Goal: Task Accomplishment & Management: Manage account settings

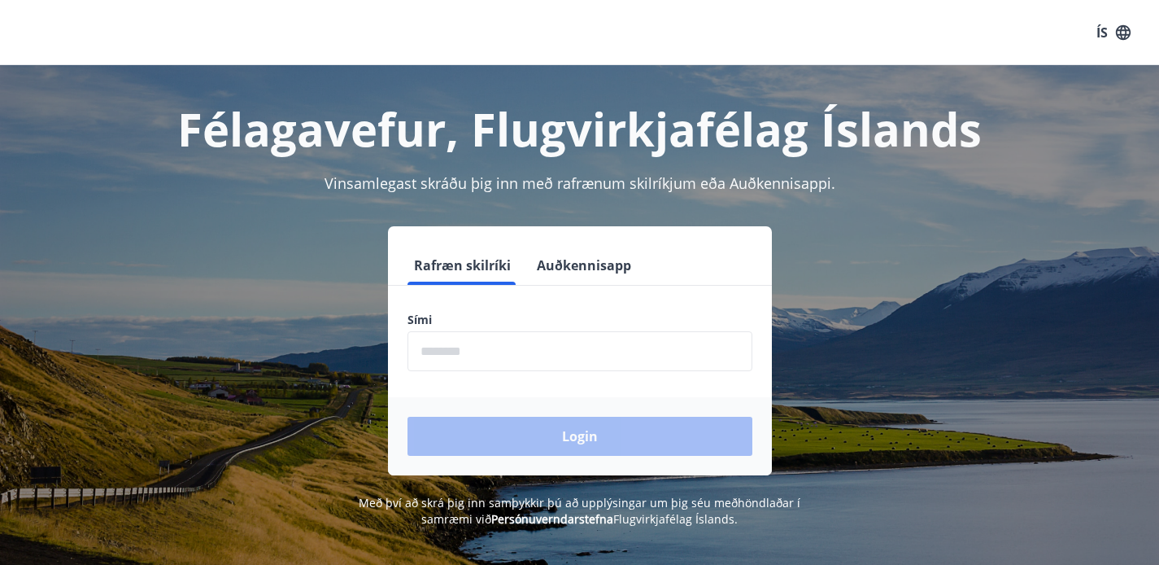
click at [520, 347] on input "phone" at bounding box center [580, 351] width 345 height 40
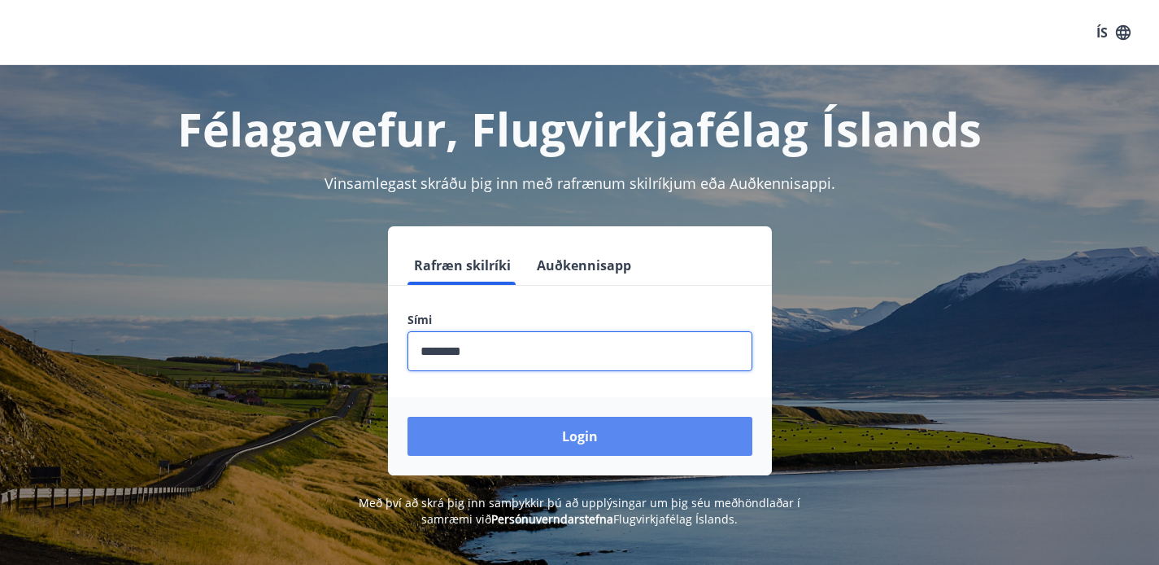
type input "********"
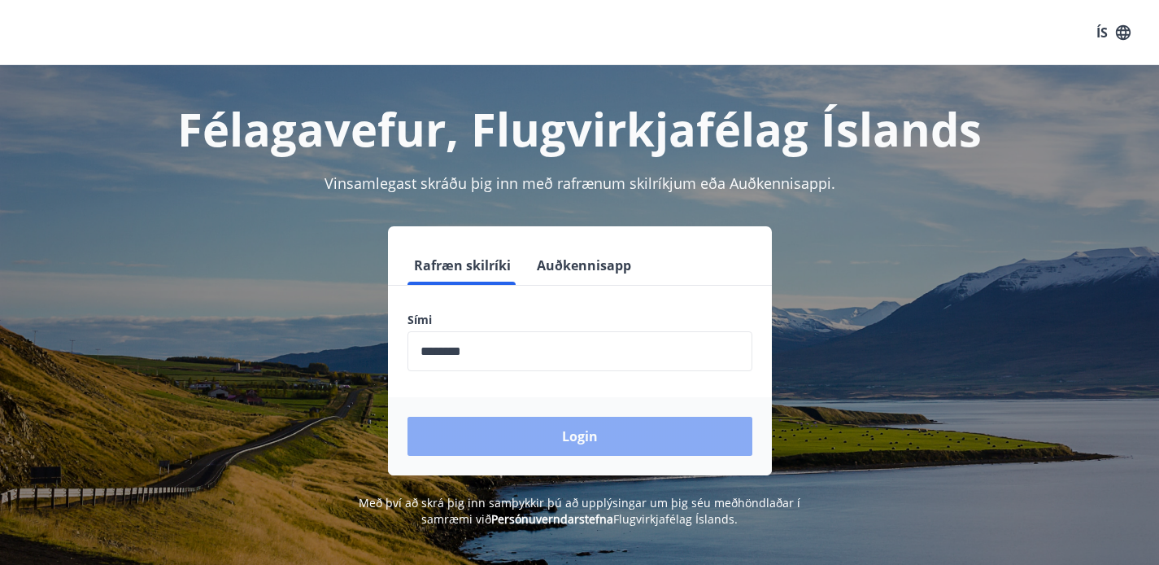
click at [531, 443] on button "Login" at bounding box center [580, 436] width 345 height 39
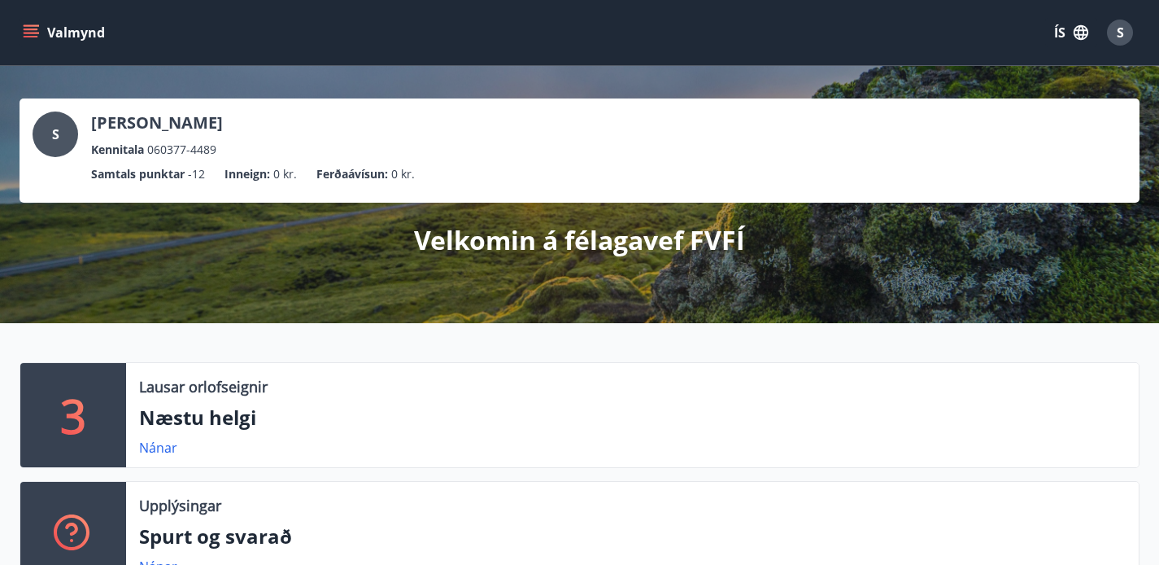
click at [1119, 34] on span "S" at bounding box center [1120, 33] width 7 height 18
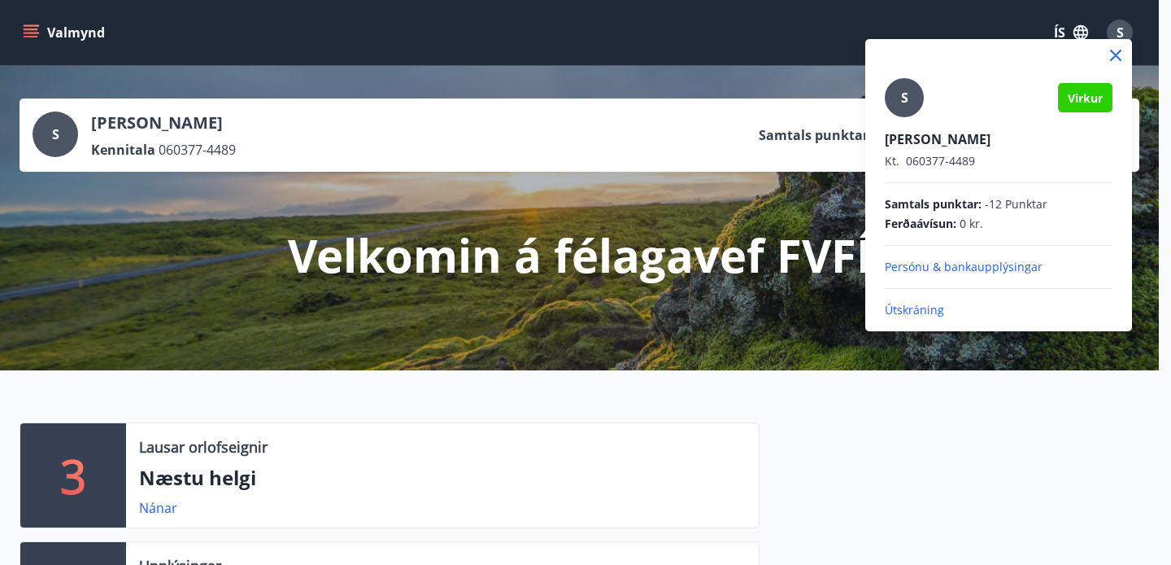
click at [547, 116] on div at bounding box center [585, 282] width 1171 height 565
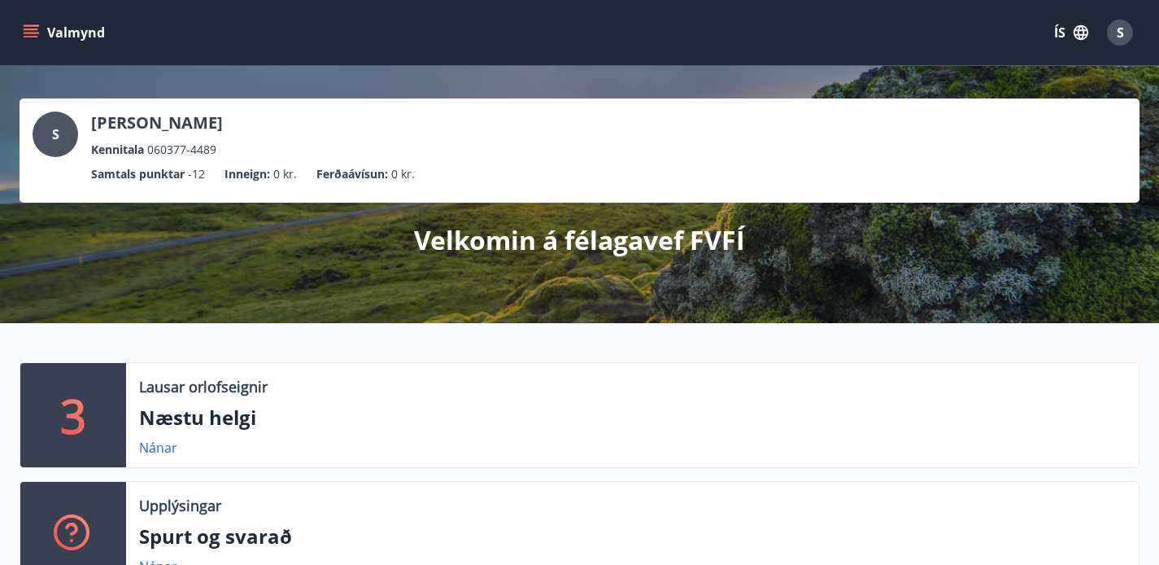
click at [1117, 30] on span "S" at bounding box center [1120, 33] width 7 height 18
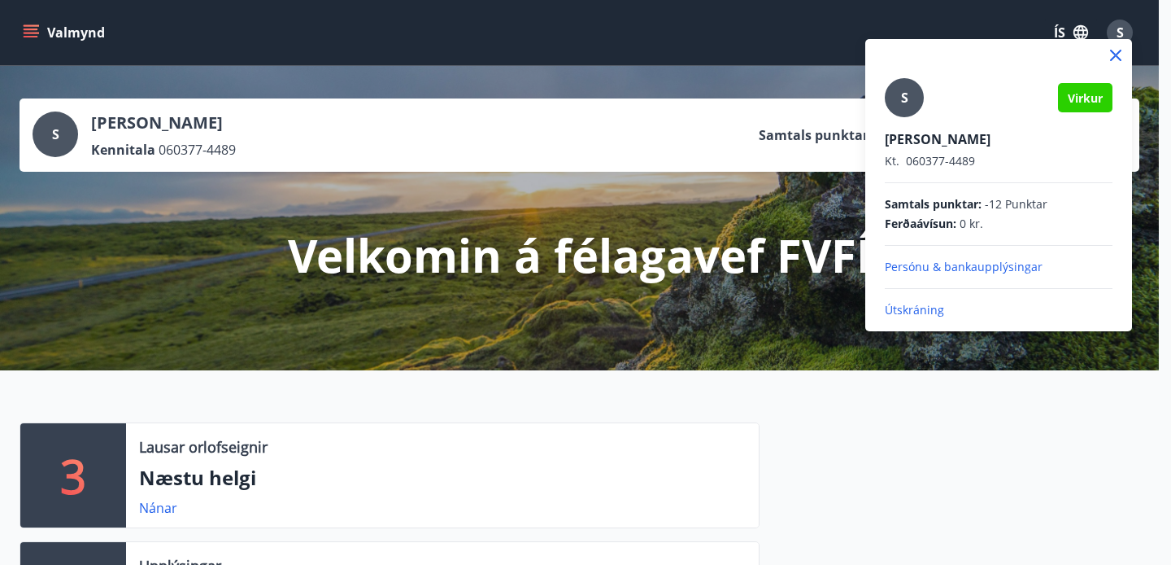
click at [613, 415] on div at bounding box center [585, 282] width 1171 height 565
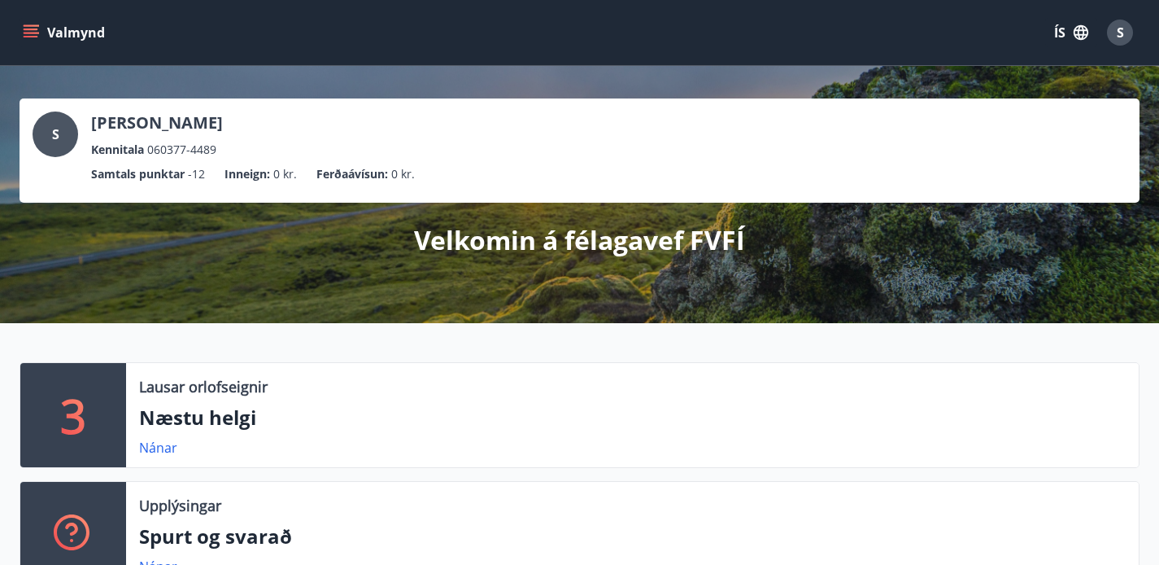
click at [32, 37] on icon "menu" at bounding box center [31, 32] width 16 height 16
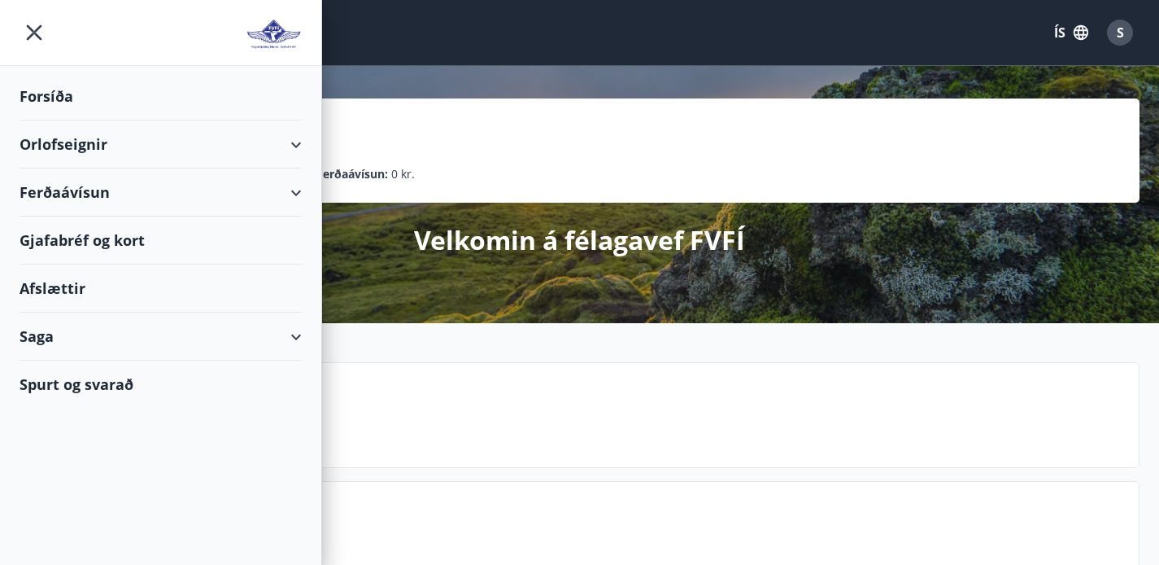
click at [790, 408] on div "3 Lausar orlofseignir Næstu helgi Nánar Upplýsingar Spurt og svarað Nánar" at bounding box center [579, 469] width 1159 height 293
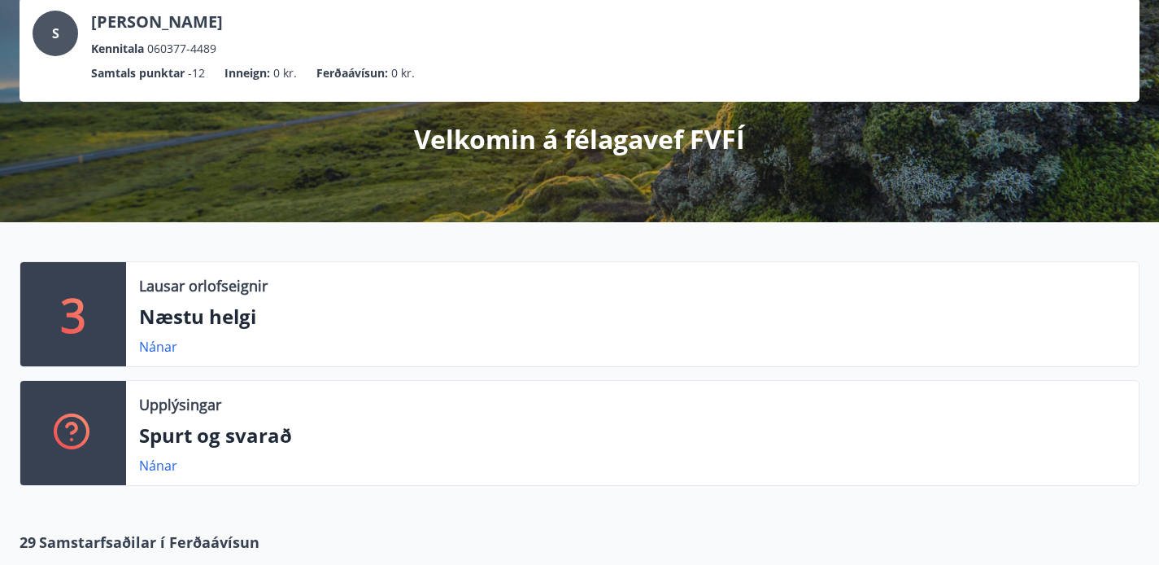
scroll to position [102, 0]
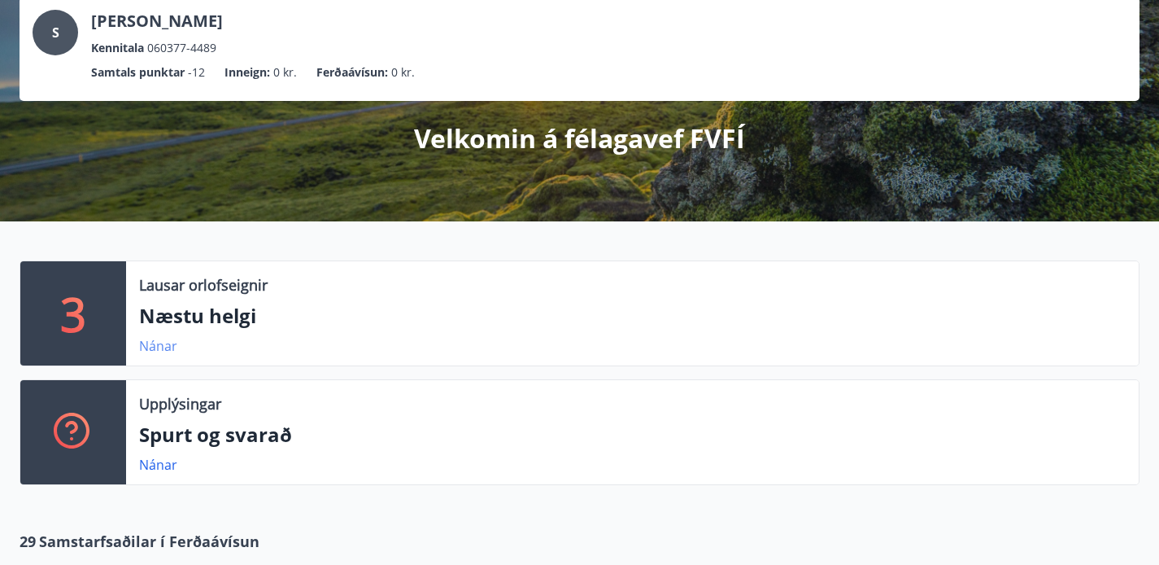
click at [161, 355] on link "Nánar" at bounding box center [158, 346] width 38 height 18
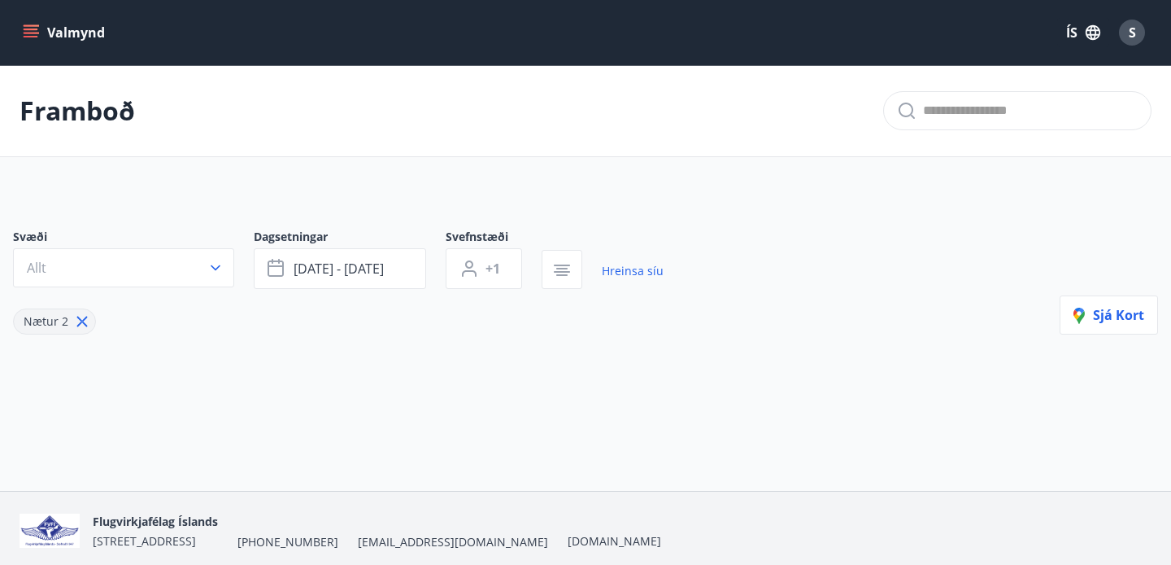
type input "*"
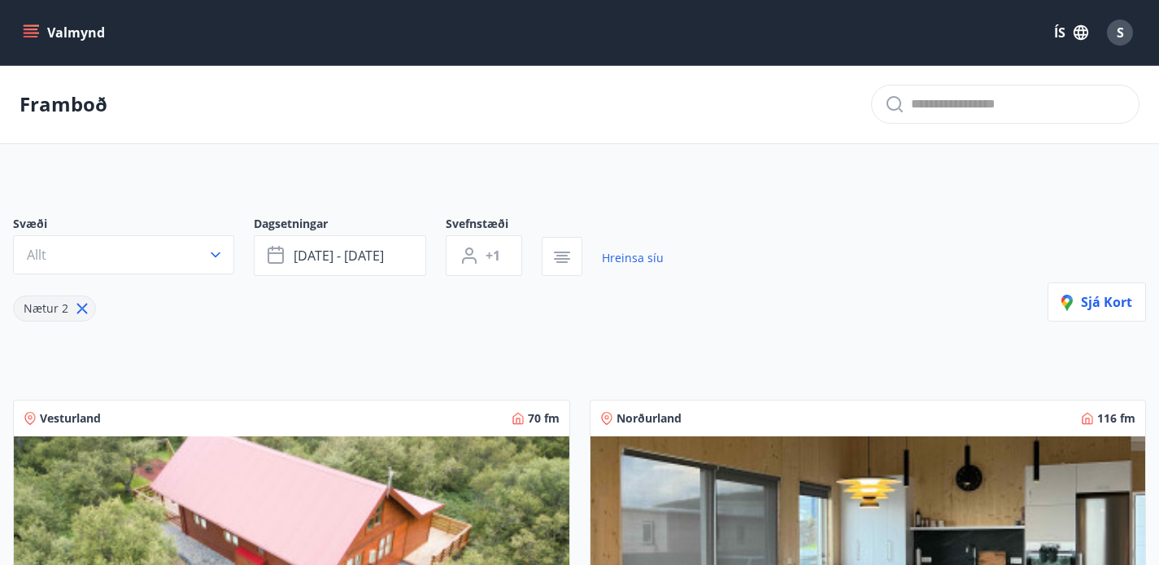
click at [1117, 35] on span "S" at bounding box center [1120, 33] width 7 height 18
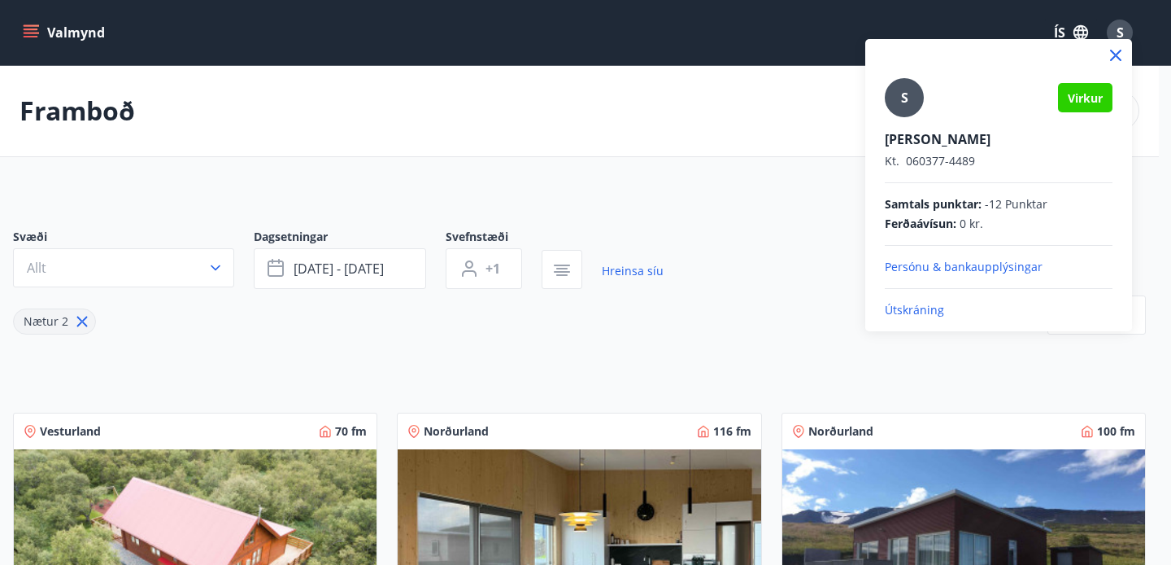
click at [923, 312] on p "Útskráning" at bounding box center [999, 310] width 228 height 16
